Goal: Information Seeking & Learning: Find specific fact

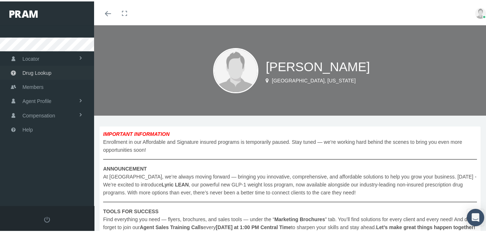
click at [45, 70] on span "Drug Lookup" at bounding box center [36, 72] width 29 height 14
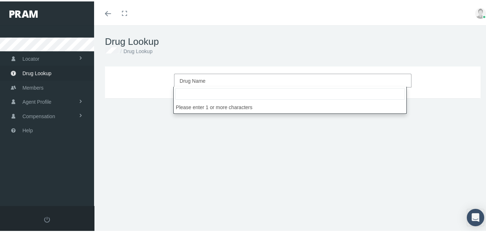
click at [201, 77] on span "Drug Name" at bounding box center [192, 80] width 26 height 6
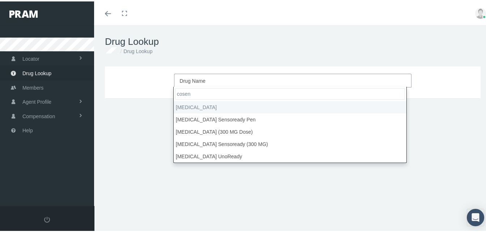
type input "cosen"
select select "[MEDICAL_DATA]"
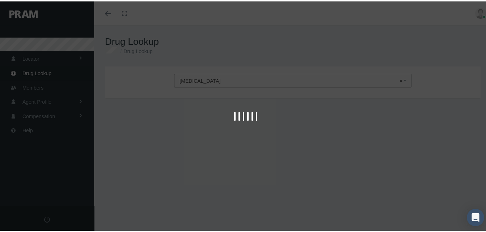
type input "30"
select select "Solution"
select select "125 MG/5ML"
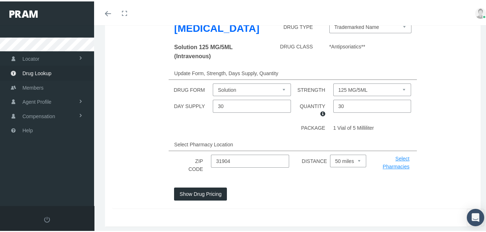
scroll to position [84, 0]
click at [203, 186] on button "Show Drug Pricing" at bounding box center [200, 192] width 53 height 13
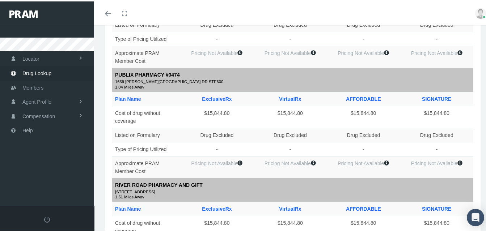
scroll to position [0, 0]
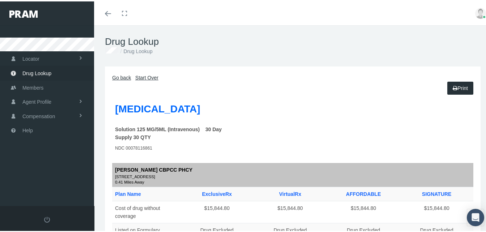
click at [123, 75] on link "Go back" at bounding box center [121, 76] width 19 height 6
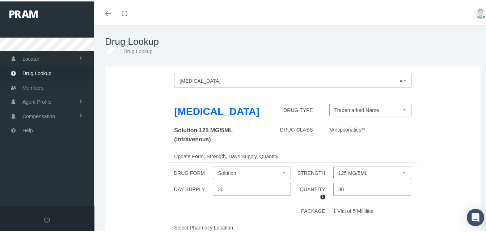
click at [201, 75] on span "× [MEDICAL_DATA]" at bounding box center [290, 79] width 222 height 9
click at [106, 8] on link "Toggle menubar" at bounding box center [107, 12] width 17 height 24
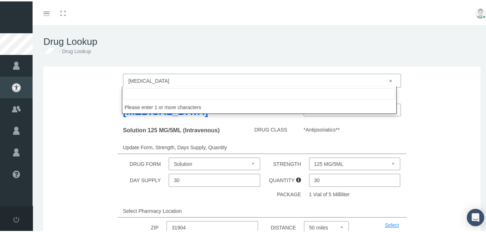
click at [152, 78] on span "× [MEDICAL_DATA]" at bounding box center [259, 79] width 263 height 9
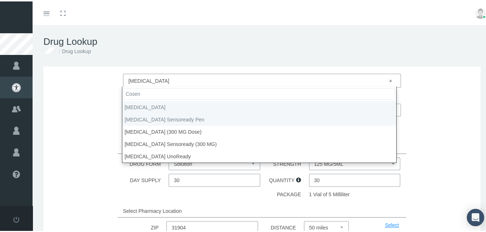
type input "Cosen"
select select "[MEDICAL_DATA] Sensoready Pen"
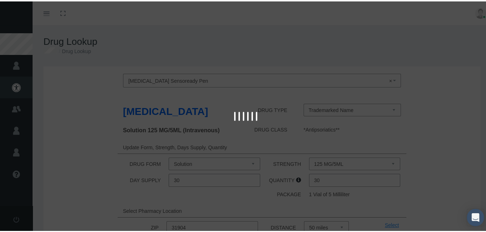
select select "Solution Auto-injector"
select select "150 MG/ML"
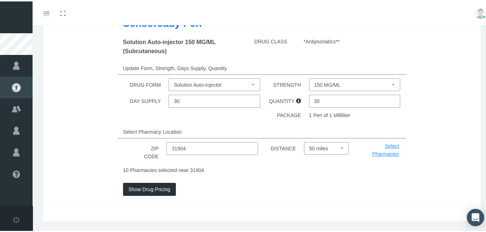
scroll to position [109, 0]
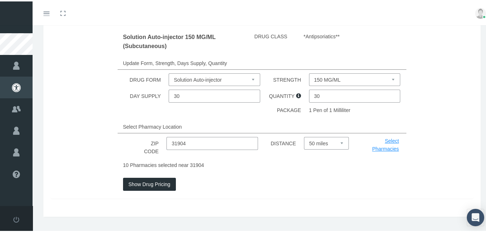
click at [148, 182] on button "Show Drug Pricing" at bounding box center [149, 183] width 53 height 13
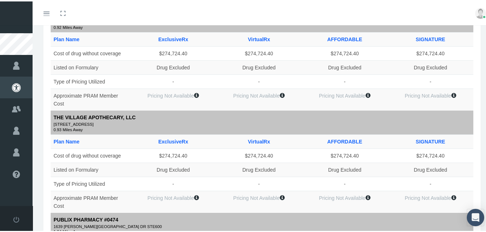
scroll to position [12, 0]
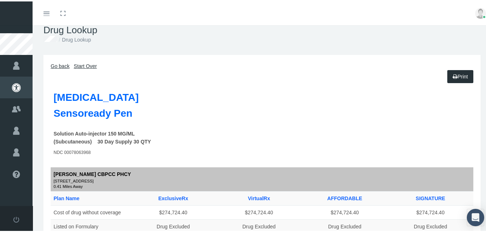
click at [60, 63] on link "Go back" at bounding box center [60, 65] width 19 height 6
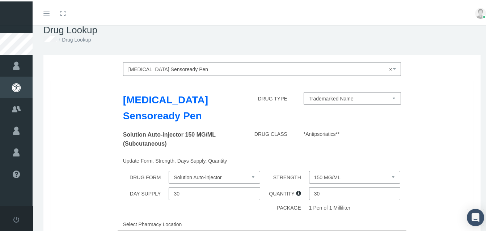
click at [185, 67] on span "× [MEDICAL_DATA] Sensoready Pen" at bounding box center [259, 67] width 263 height 9
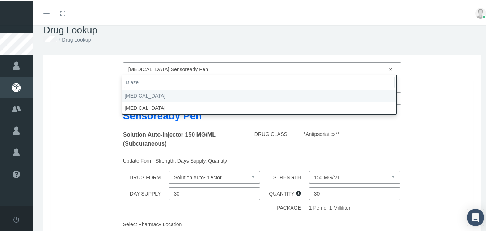
type input "Diaze"
select select "[MEDICAL_DATA]"
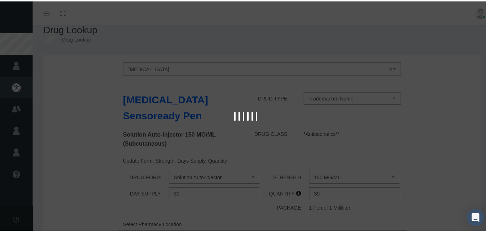
select select "Tablet"
select select "10 MG"
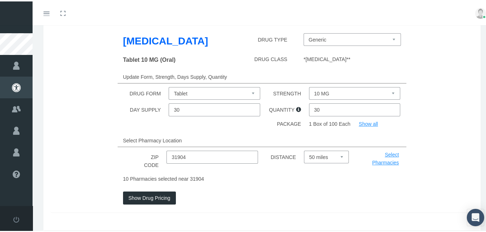
scroll to position [72, 0]
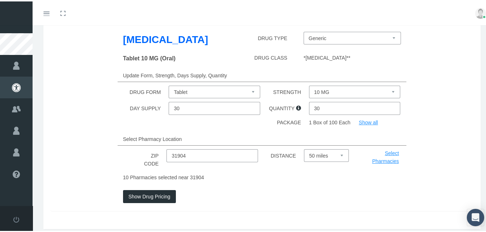
click at [144, 196] on button "Show Drug Pricing" at bounding box center [149, 195] width 53 height 13
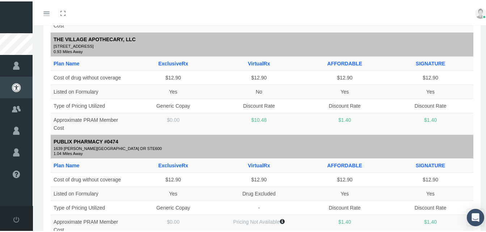
scroll to position [40, 0]
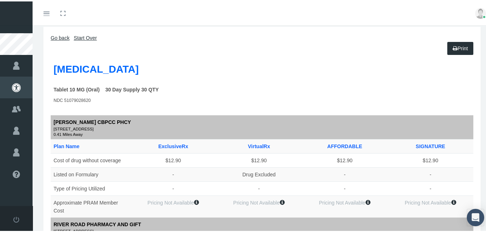
click at [59, 35] on link "Go back" at bounding box center [60, 37] width 19 height 6
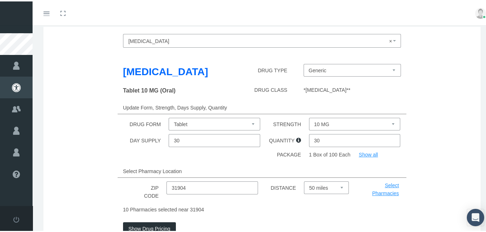
click at [150, 39] on span "× [MEDICAL_DATA]" at bounding box center [259, 39] width 263 height 9
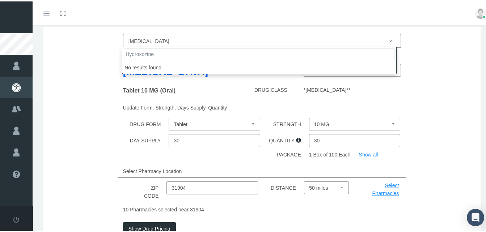
click at [157, 52] on input "Hydroxozine" at bounding box center [259, 53] width 271 height 12
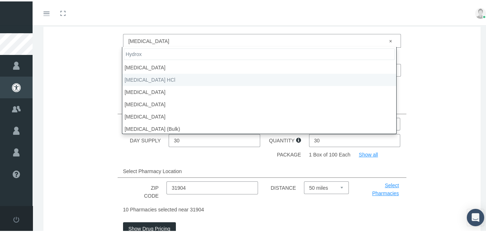
type input "Hydrox"
select select "[MEDICAL_DATA] HCl"
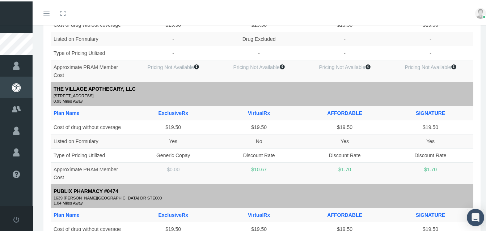
scroll to position [0, 0]
